Goal: Transaction & Acquisition: Purchase product/service

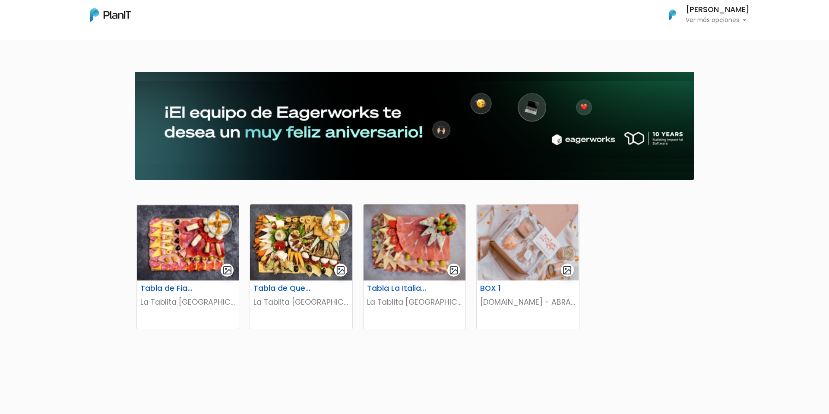
click at [725, 19] on p "Ver más opciones" at bounding box center [718, 20] width 64 height 6
click at [540, 28] on nav "Mis Compras Mi Lista Editar Información Cerrar Sesión Nicolas Marzullo Ver más …" at bounding box center [414, 20] width 829 height 40
click at [209, 244] on img at bounding box center [188, 242] width 102 height 76
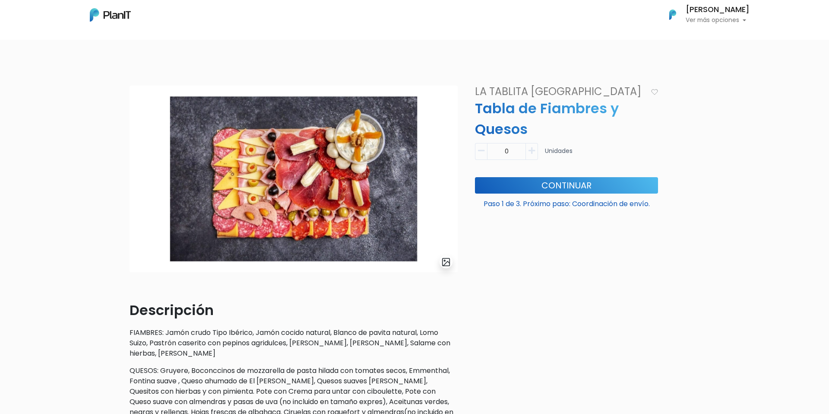
click at [538, 152] on div "0 Unidades" at bounding box center [566, 155] width 183 height 24
click at [532, 149] on icon "button" at bounding box center [532, 151] width 6 height 8
type input "1"
click at [548, 180] on button "Continuar" at bounding box center [566, 185] width 183 height 16
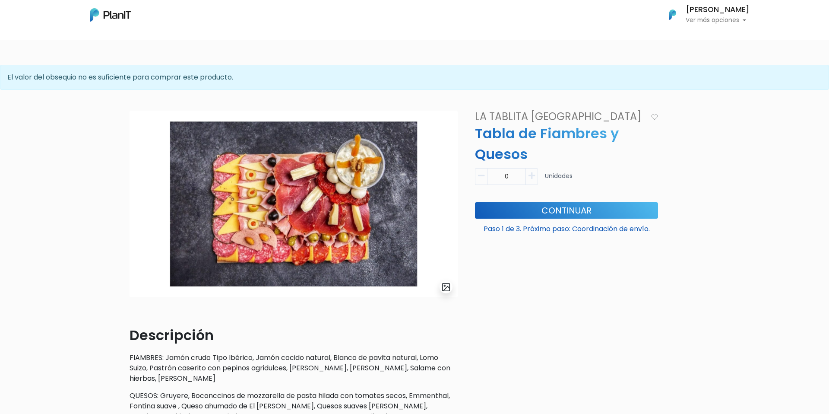
click at [173, 76] on p "El valor del obsequio no es suficiente para comprar este producto." at bounding box center [414, 77] width 829 height 25
copy div "El valor del obsequio no es suficiente para comprar este producto."
